Goal: Complete application form

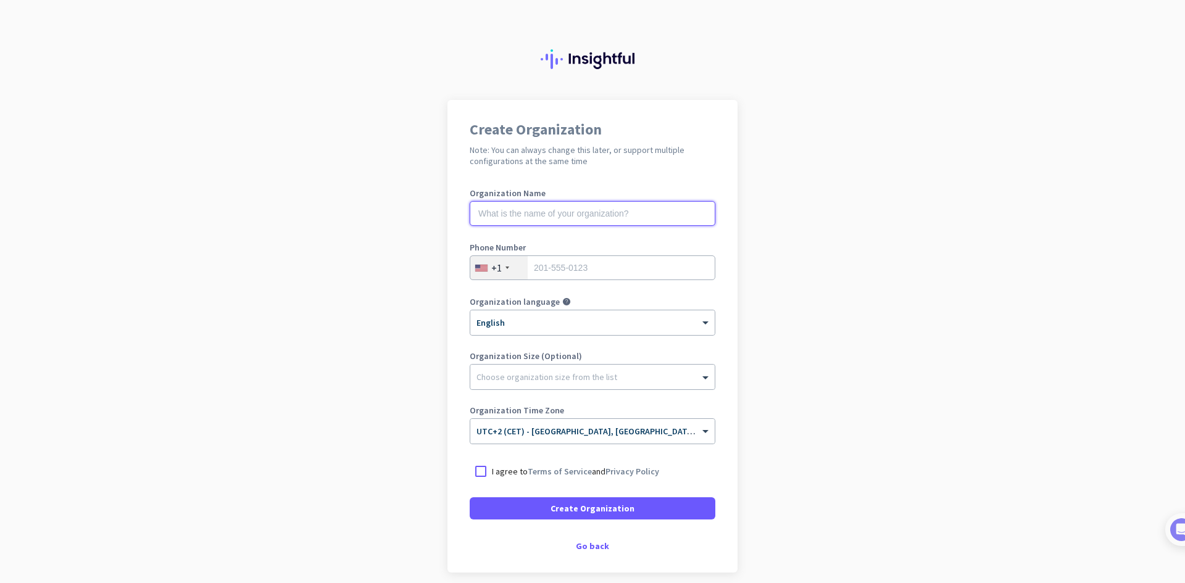
click at [615, 201] on input "text" at bounding box center [592, 213] width 246 height 25
click at [529, 207] on input "text" at bounding box center [592, 213] width 246 height 25
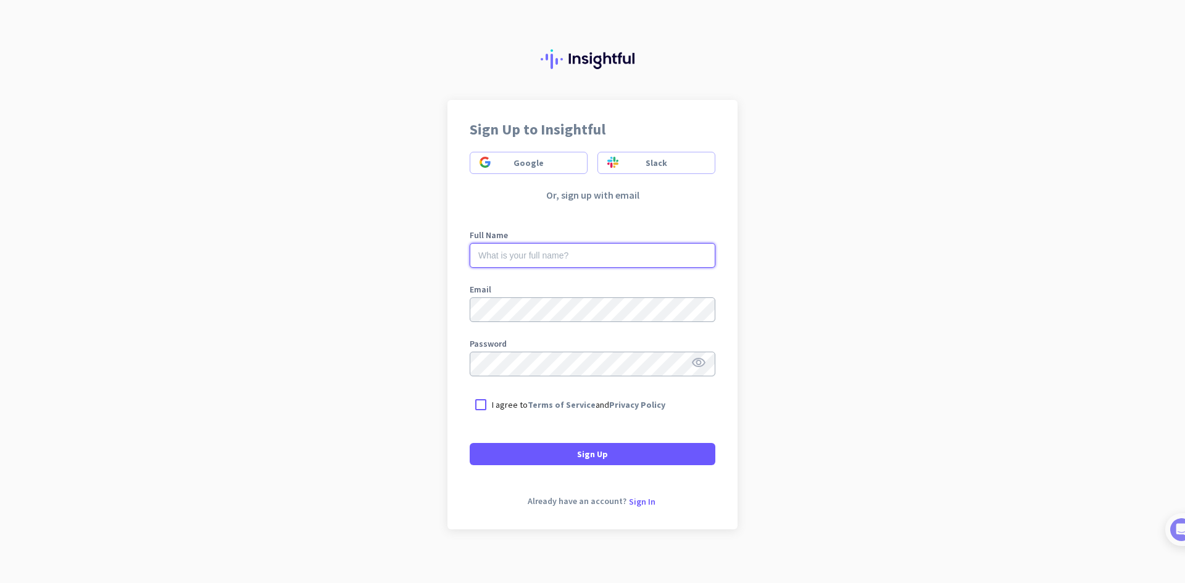
click at [521, 255] on input "text" at bounding box center [592, 255] width 246 height 25
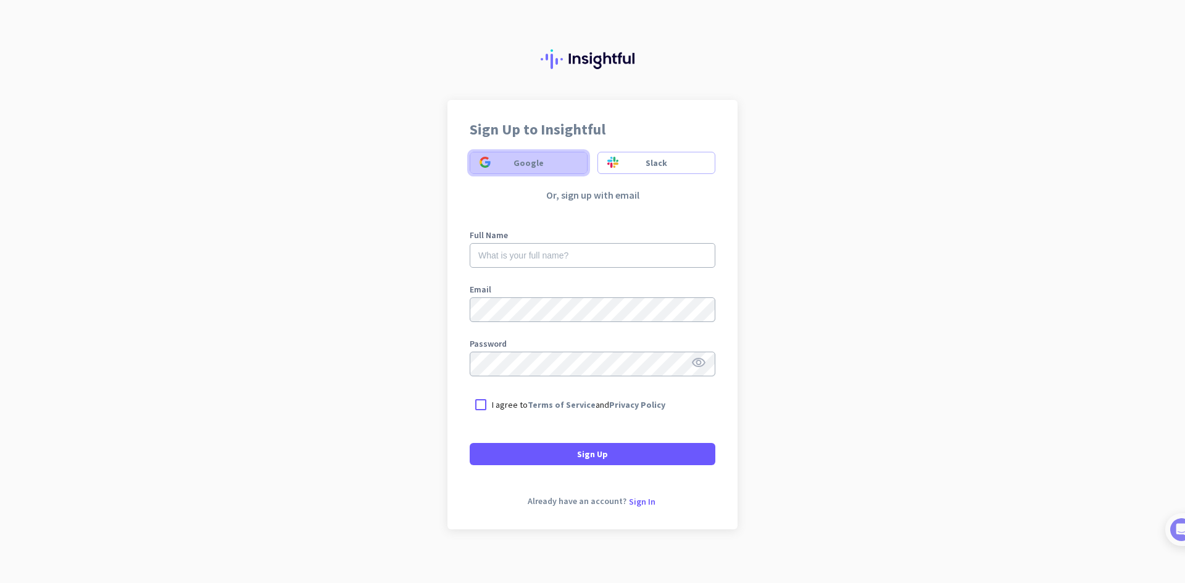
click at [550, 171] on span at bounding box center [528, 163] width 117 height 30
